Goal: Obtain resource: Download file/media

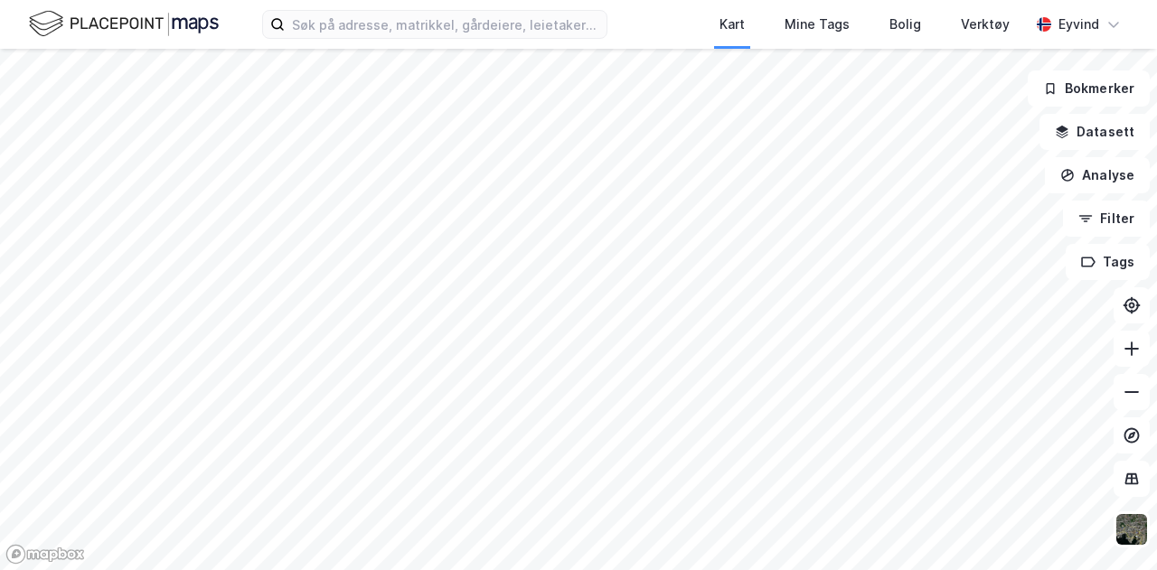
click at [292, 39] on div "Kart Mine Tags Bolig Verktøy Eyvind" at bounding box center [578, 24] width 1157 height 49
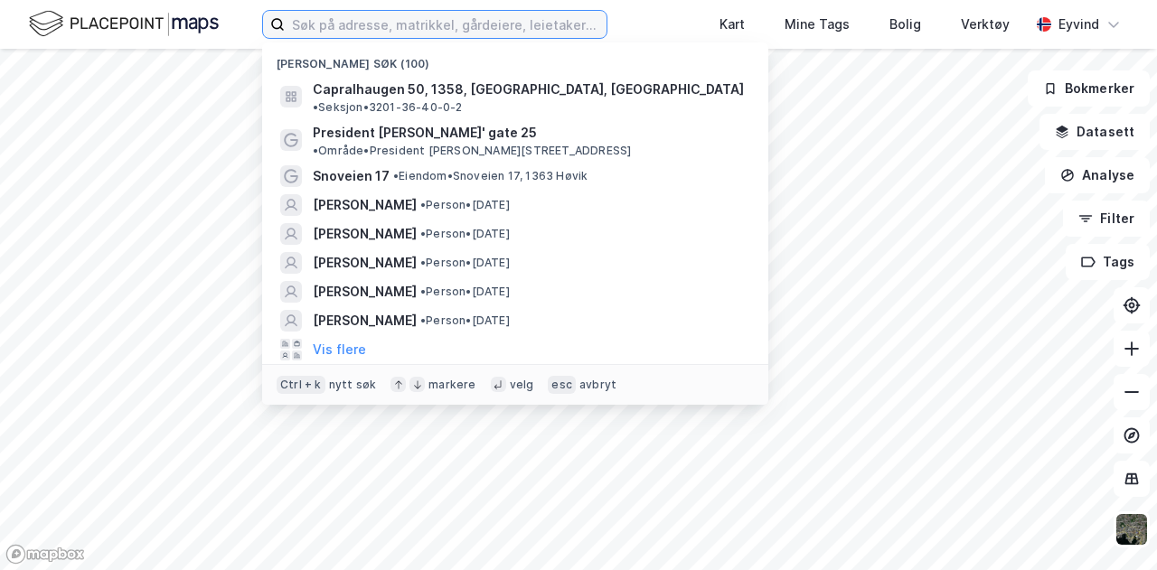
click at [304, 24] on input at bounding box center [446, 24] width 322 height 27
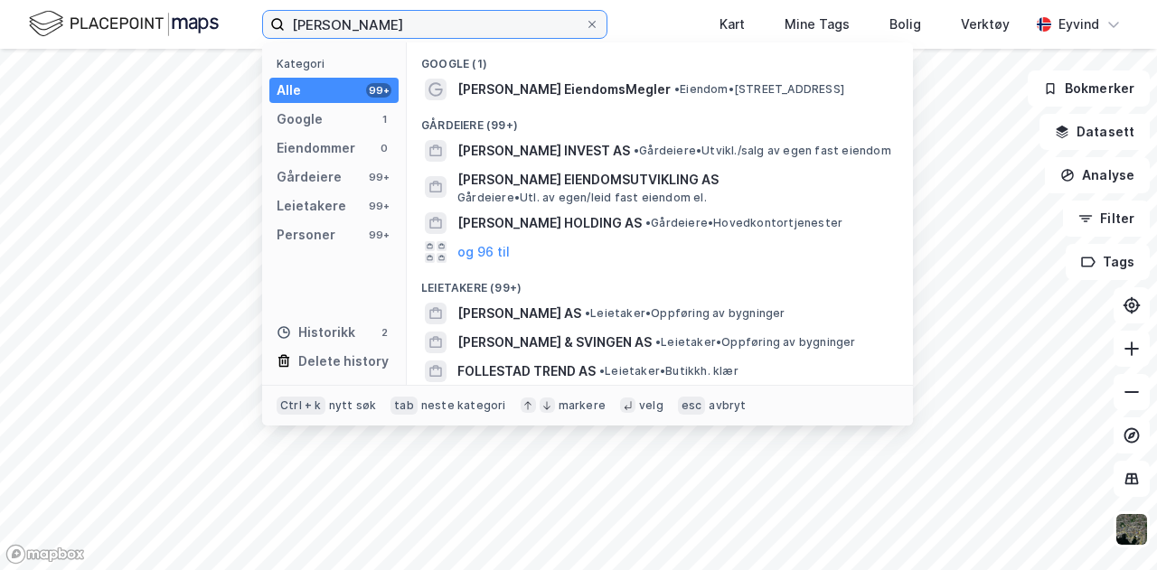
scroll to position [268, 0]
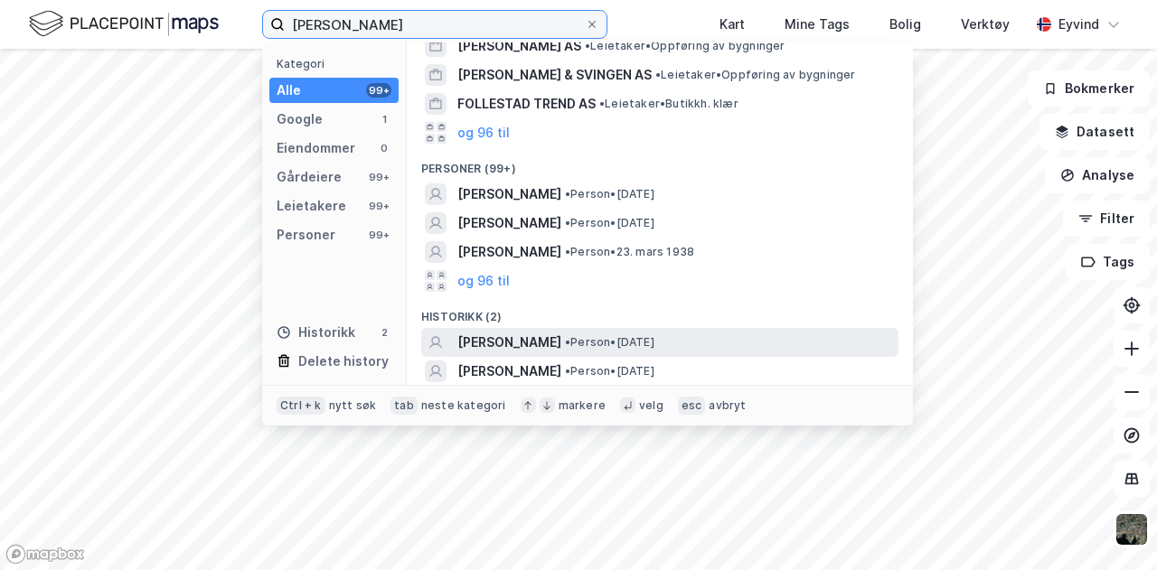
type input "[PERSON_NAME]"
click at [594, 352] on div "[PERSON_NAME] • Person • [DATE]" at bounding box center [675, 343] width 437 height 22
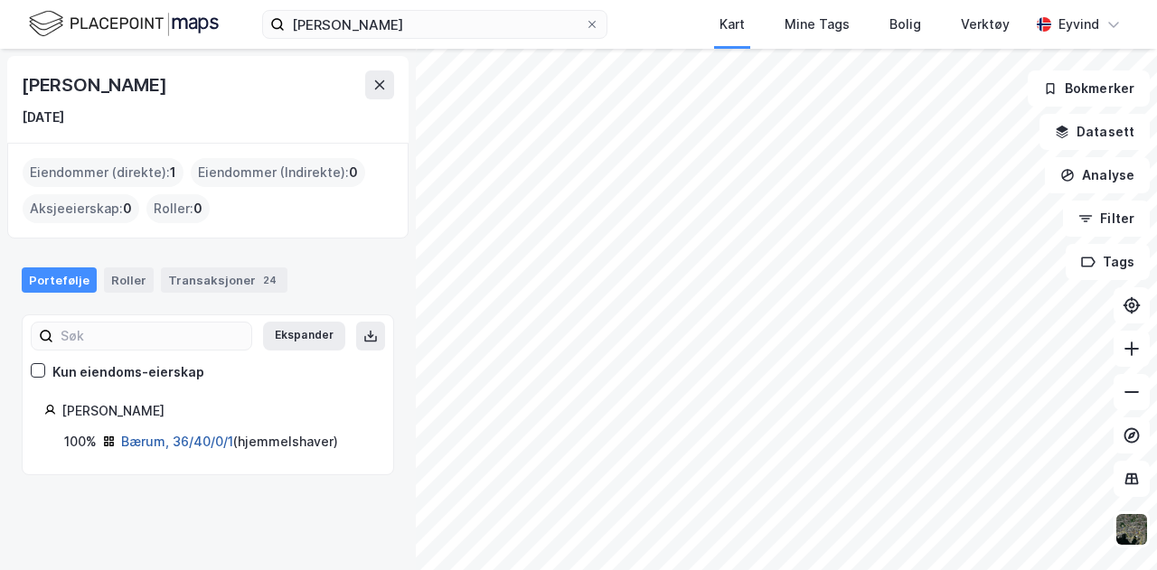
click at [201, 440] on link "Bærum, 36/40/0/1" at bounding box center [177, 441] width 112 height 15
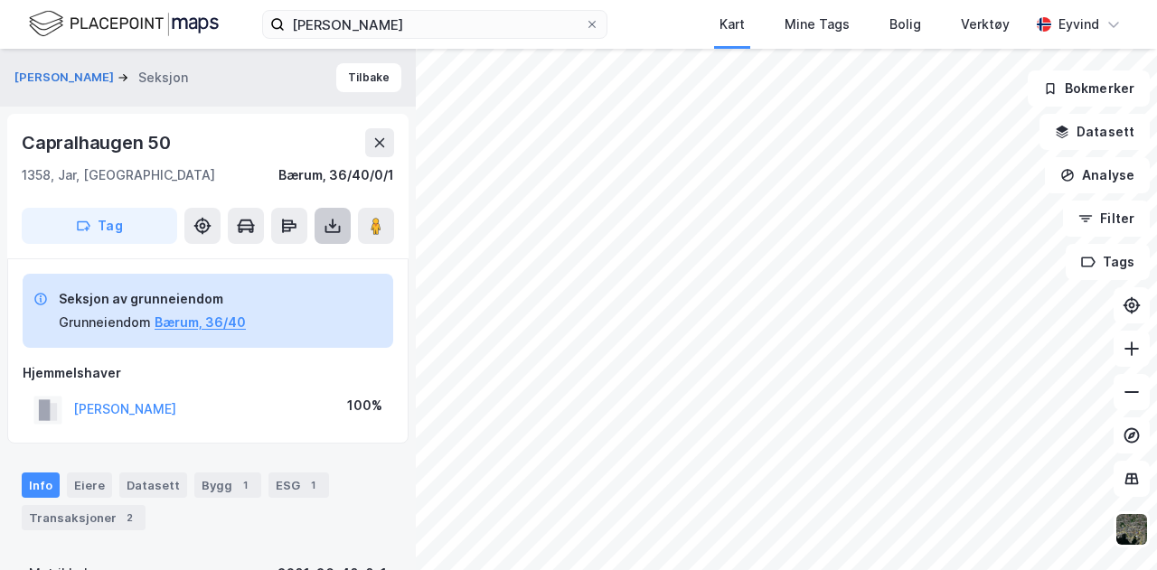
click at [331, 226] on icon at bounding box center [332, 226] width 7 height 5
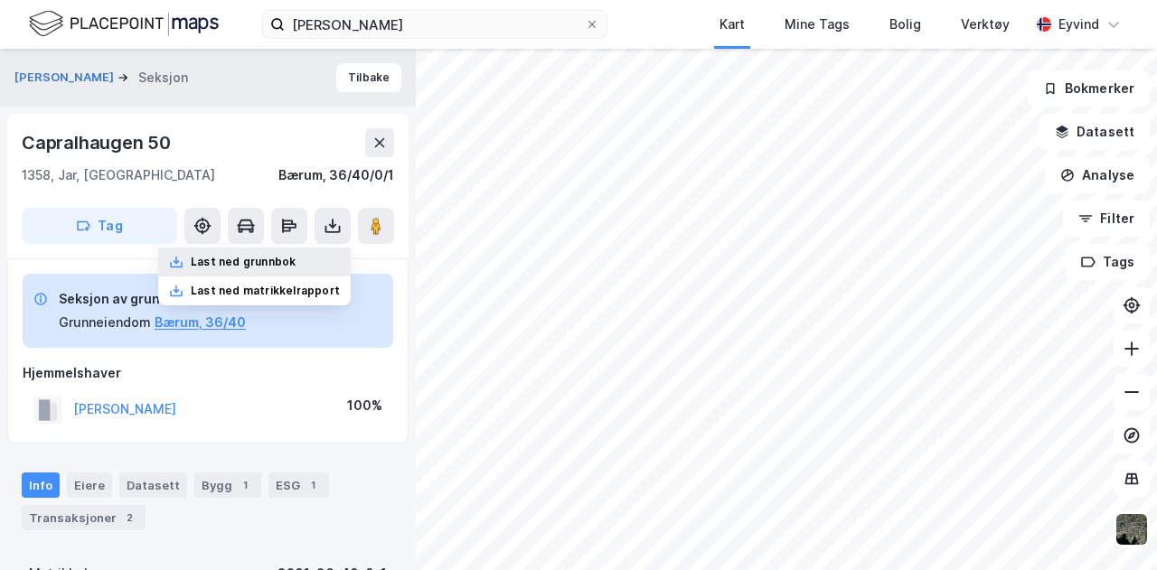
click at [296, 255] on div "Last ned grunnbok" at bounding box center [243, 262] width 105 height 14
